Goal: Navigation & Orientation: Find specific page/section

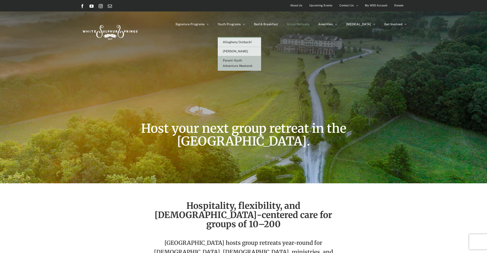
click at [247, 63] on link "Parent-Youth Adventure Weekend" at bounding box center [239, 63] width 43 height 15
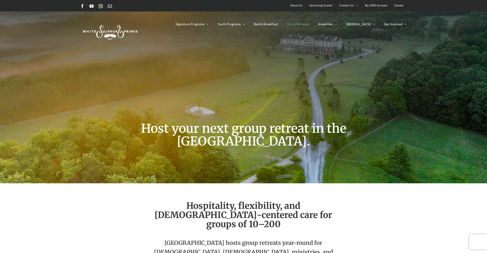
click at [309, 23] on span "Group Retreats" at bounding box center [298, 24] width 22 height 3
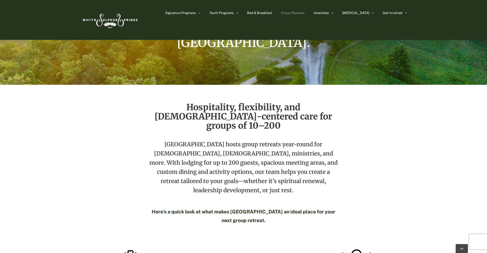
scroll to position [76, 0]
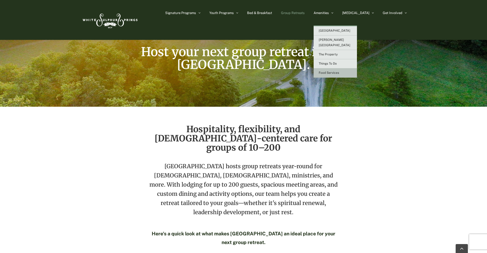
click at [339, 71] on span "Food Services" at bounding box center [329, 73] width 20 height 4
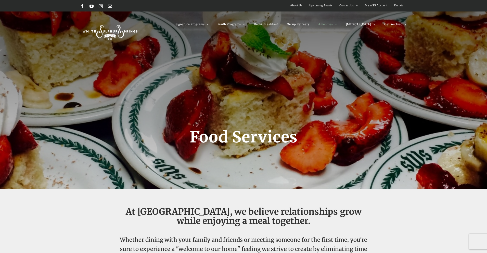
click at [297, 3] on span "About Us" at bounding box center [296, 5] width 12 height 7
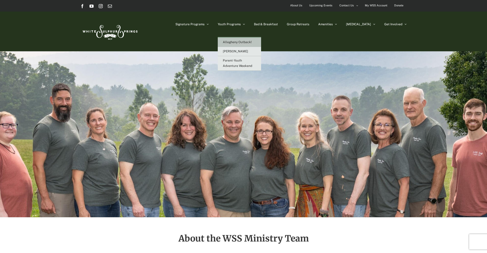
click at [257, 40] on link "Allegheny Outback!" at bounding box center [239, 42] width 43 height 9
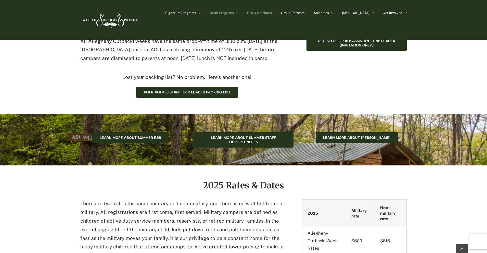
scroll to position [306, 0]
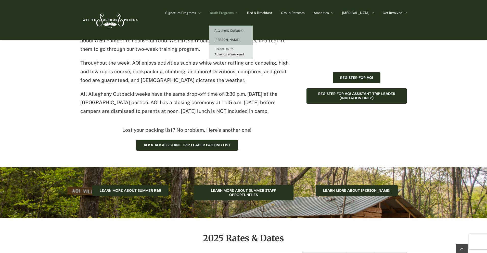
click at [244, 38] on link "[PERSON_NAME]" at bounding box center [230, 39] width 43 height 9
